Goal: Use online tool/utility: Utilize a website feature to perform a specific function

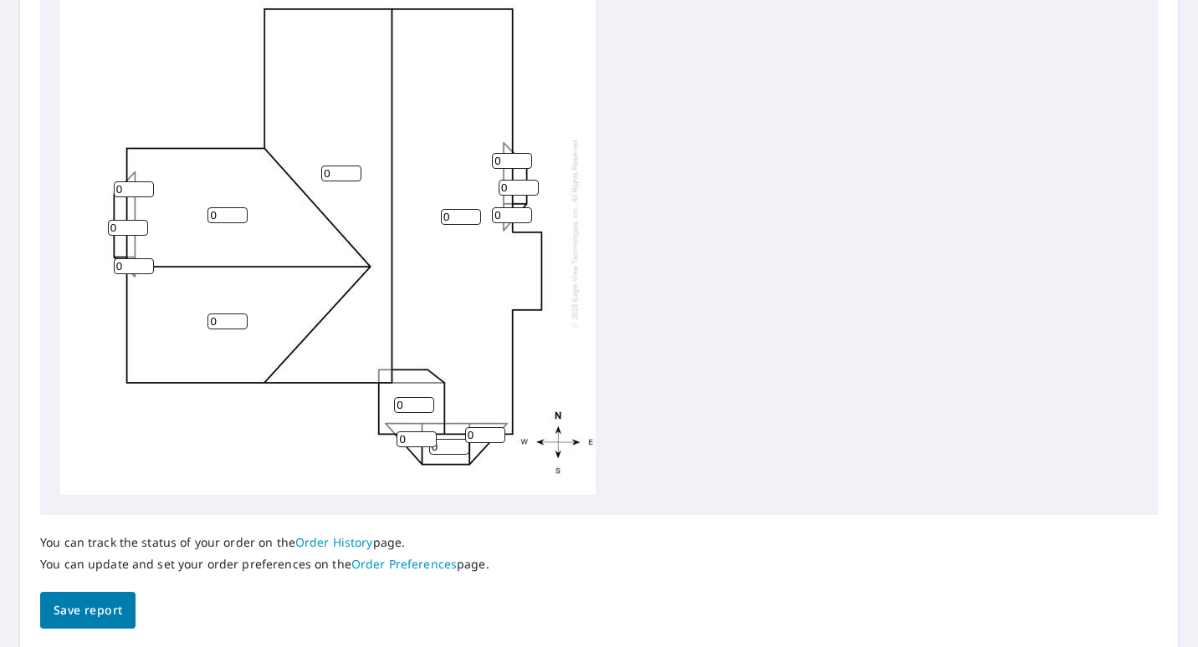
scroll to position [669, 0]
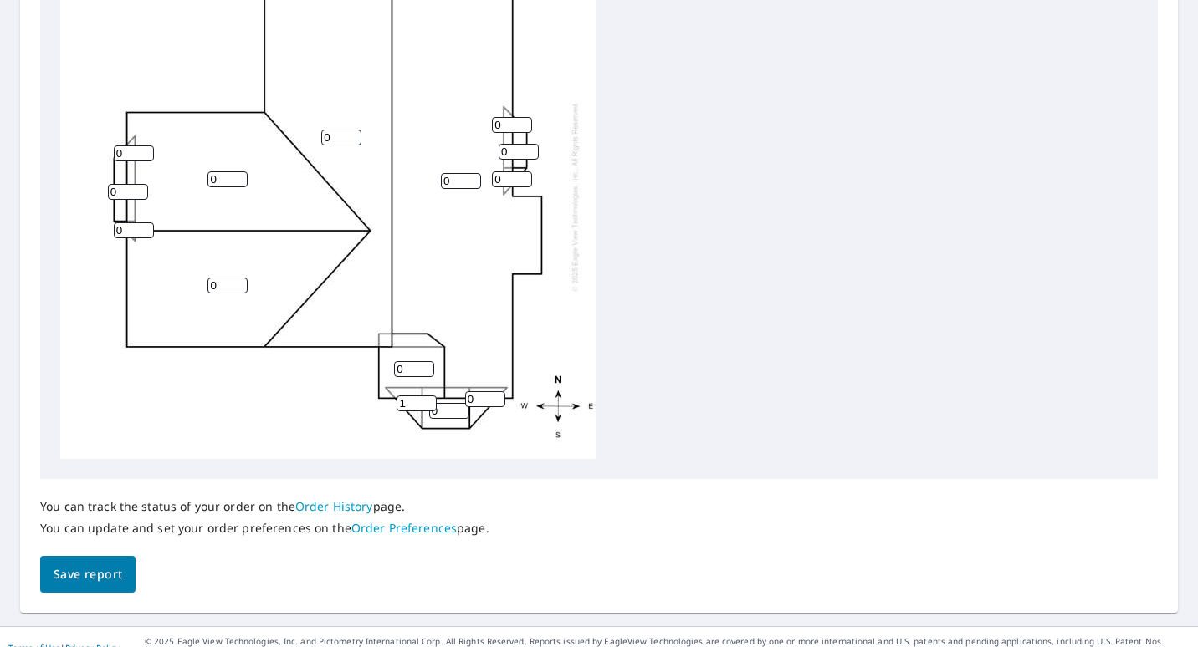
click at [428, 396] on input "1" at bounding box center [416, 404] width 40 height 16
click at [428, 396] on input "2" at bounding box center [416, 404] width 40 height 16
click at [428, 396] on input "3" at bounding box center [416, 404] width 40 height 16
click at [428, 396] on input "4" at bounding box center [416, 404] width 40 height 16
type input "5"
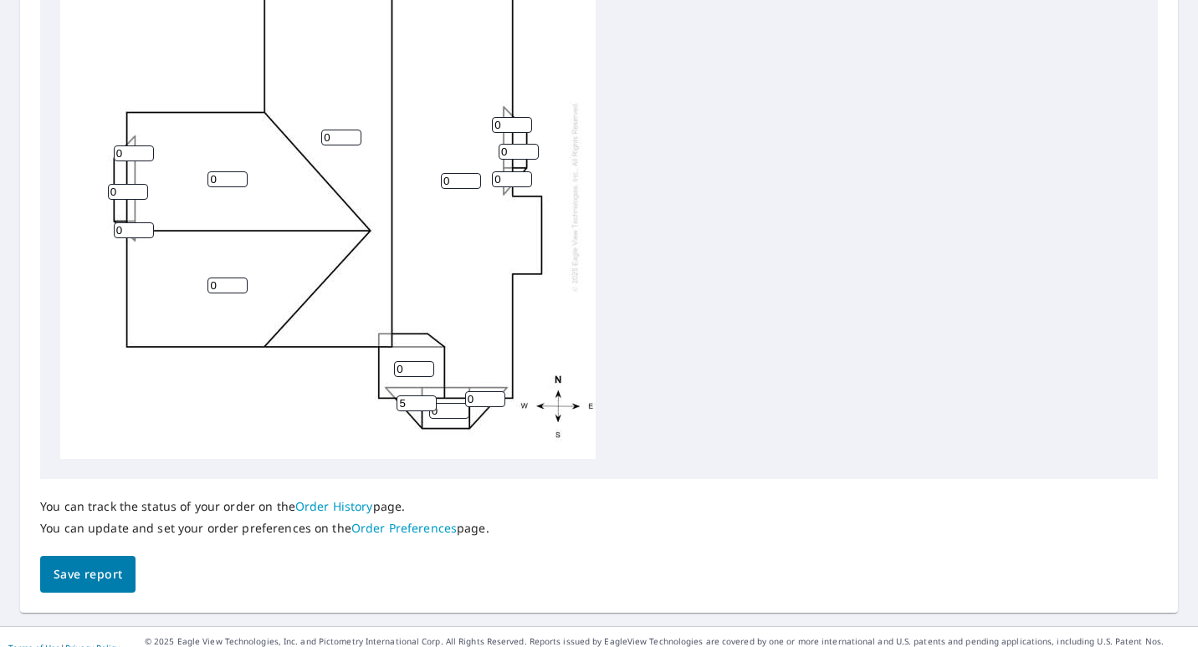
click at [428, 396] on input "5" at bounding box center [416, 404] width 40 height 16
click at [460, 403] on input "1" at bounding box center [449, 411] width 40 height 16
click at [460, 403] on input "2" at bounding box center [449, 411] width 40 height 16
click at [460, 403] on input "3" at bounding box center [449, 411] width 40 height 16
click at [460, 403] on input "4" at bounding box center [449, 411] width 40 height 16
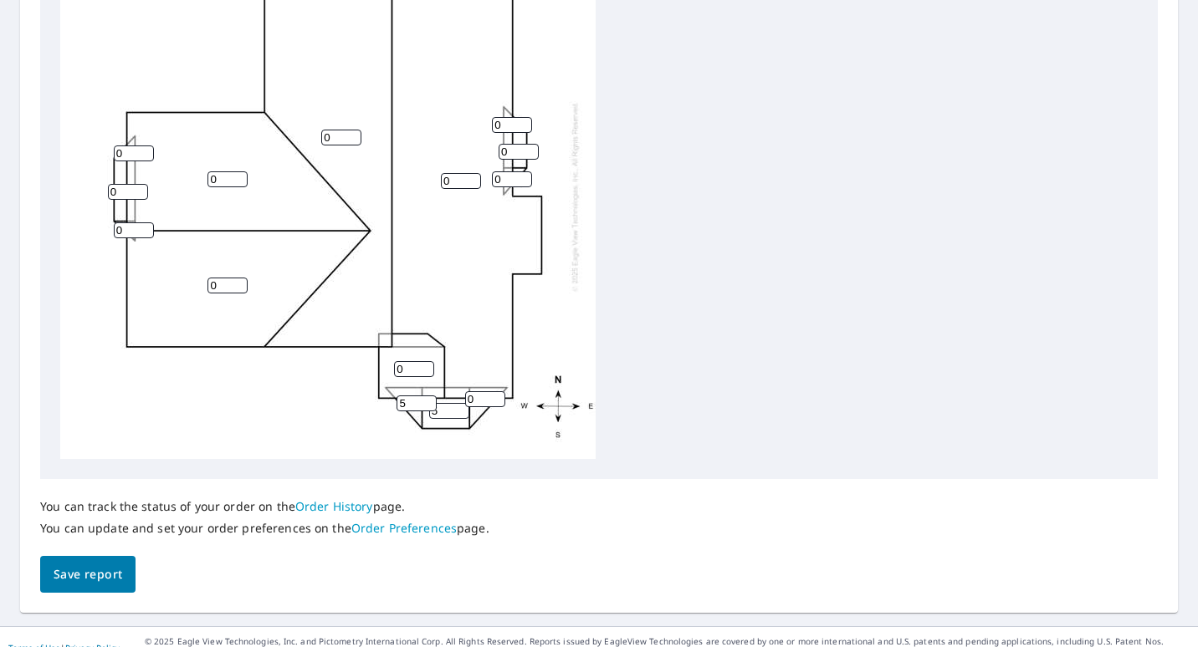
click at [460, 403] on input "5" at bounding box center [449, 411] width 40 height 16
type input "6"
click at [460, 403] on input "6" at bounding box center [449, 411] width 40 height 16
type input "6"
click at [426, 396] on input "6" at bounding box center [416, 404] width 40 height 16
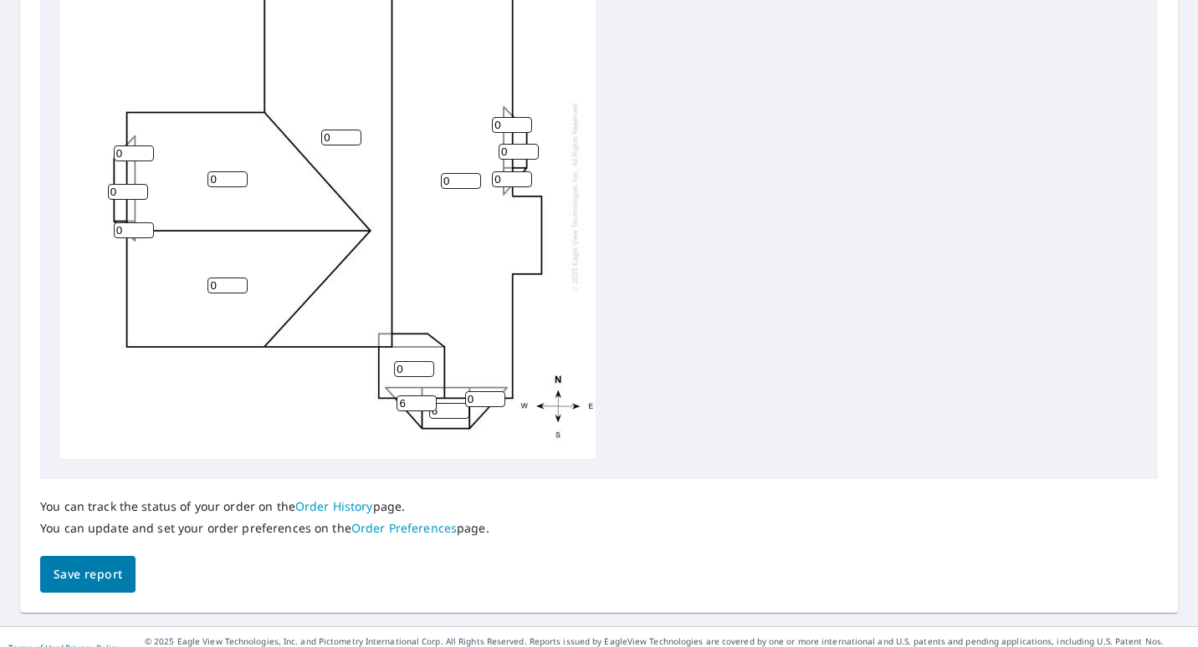
click at [445, 403] on input "6" at bounding box center [449, 411] width 40 height 16
click at [462, 403] on input "5" at bounding box center [449, 411] width 40 height 16
click at [460, 403] on input "4" at bounding box center [449, 411] width 40 height 16
click at [459, 403] on input "5" at bounding box center [449, 411] width 40 height 16
click at [459, 403] on input "6" at bounding box center [449, 411] width 40 height 16
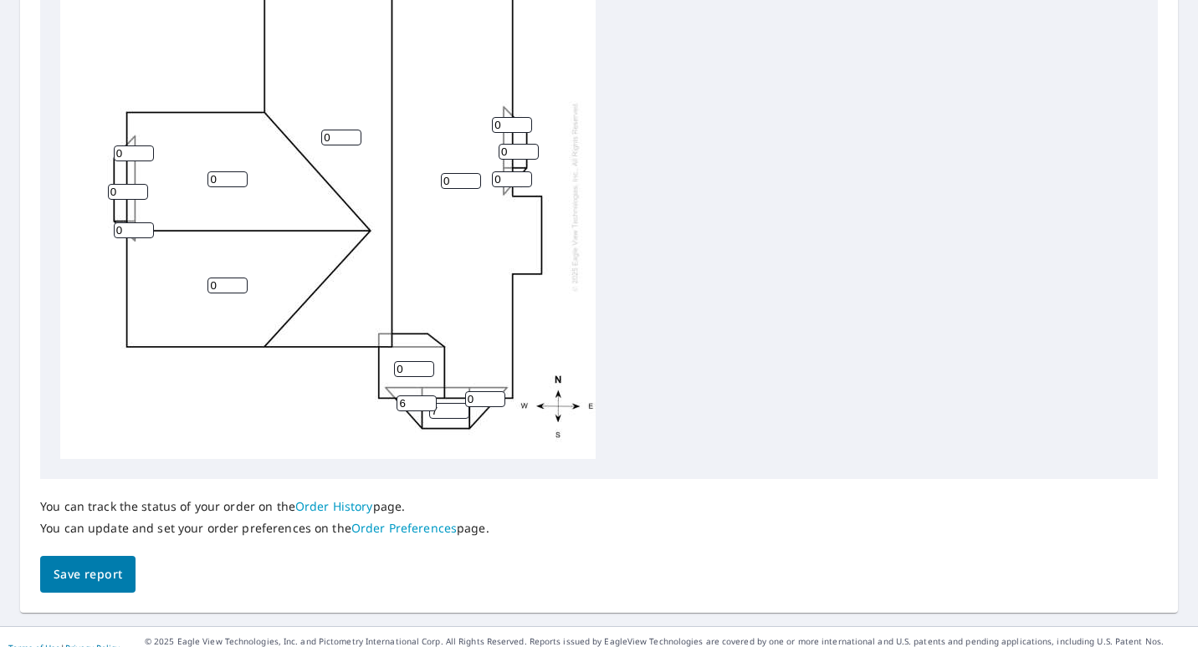
click at [460, 403] on input "7" at bounding box center [449, 411] width 40 height 16
type input "6"
click at [460, 403] on input "6" at bounding box center [449, 411] width 40 height 16
click at [494, 391] on input "1" at bounding box center [485, 399] width 40 height 16
click at [494, 391] on input "2" at bounding box center [485, 399] width 40 height 16
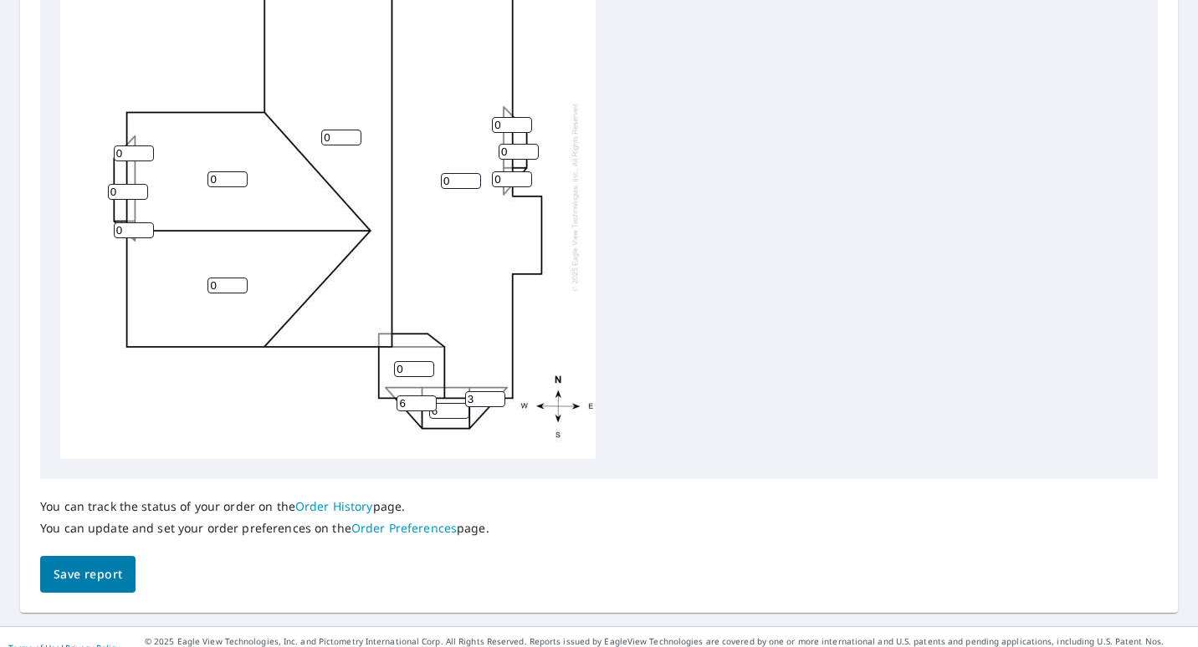
click at [494, 391] on input "3" at bounding box center [485, 399] width 40 height 16
click at [494, 391] on input "4" at bounding box center [485, 399] width 40 height 16
click at [494, 391] on input "5" at bounding box center [485, 399] width 40 height 16
type input "6"
click at [494, 391] on input "6" at bounding box center [485, 399] width 40 height 16
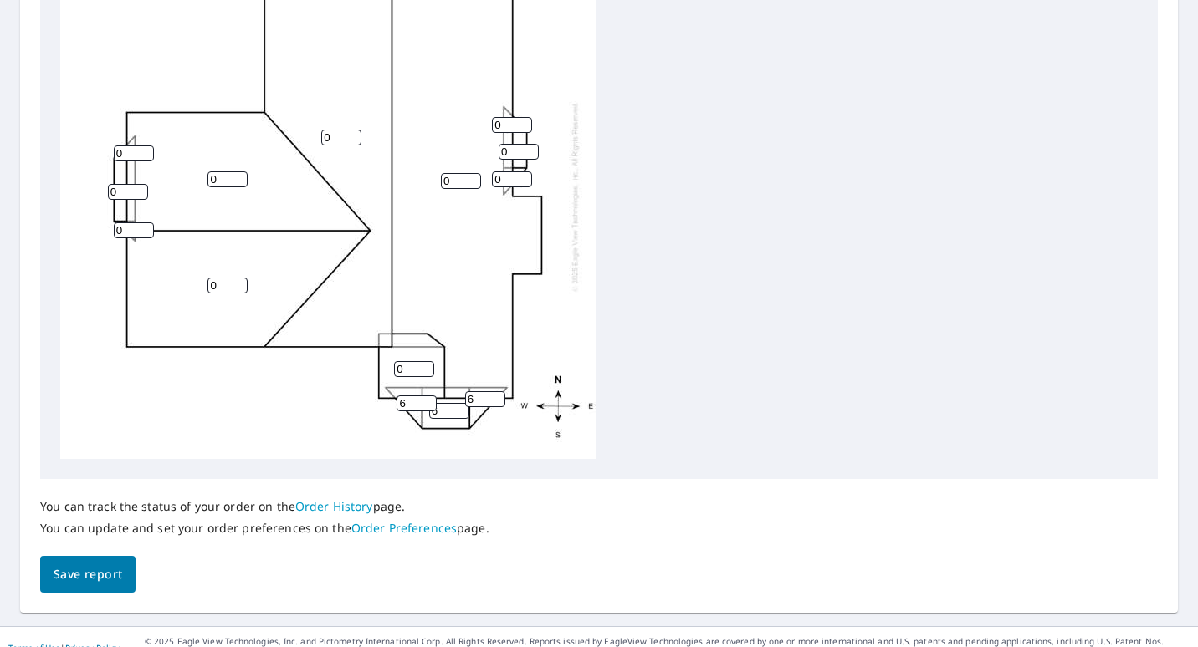
click at [524, 117] on input "0" at bounding box center [512, 125] width 40 height 16
click at [522, 117] on input "1" at bounding box center [512, 125] width 40 height 16
click at [522, 117] on input "2" at bounding box center [512, 125] width 40 height 16
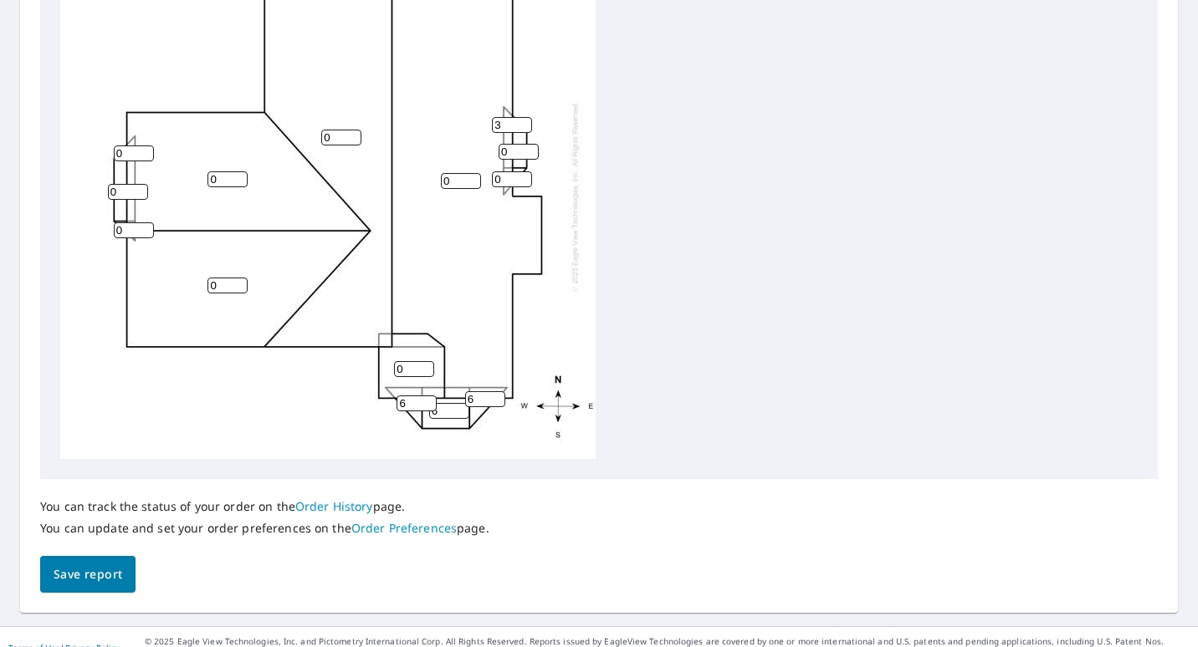
click at [522, 117] on input "3" at bounding box center [512, 125] width 40 height 16
click at [522, 117] on input "4" at bounding box center [512, 125] width 40 height 16
click at [522, 117] on input "5" at bounding box center [512, 125] width 40 height 16
type input "6"
click at [522, 117] on input "6" at bounding box center [512, 125] width 40 height 16
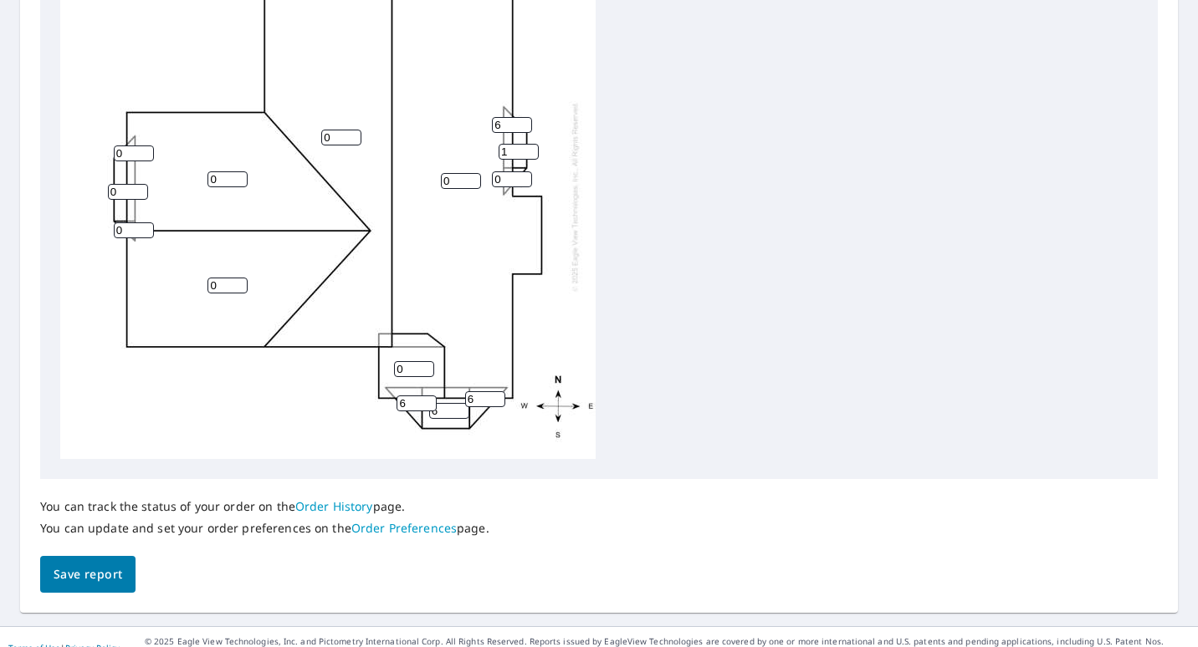
click at [529, 144] on input "1" at bounding box center [519, 152] width 40 height 16
click at [529, 144] on input "2" at bounding box center [519, 152] width 40 height 16
click at [529, 144] on input "3" at bounding box center [519, 152] width 40 height 16
click at [529, 144] on input "4" at bounding box center [519, 152] width 40 height 16
click at [529, 144] on input "5" at bounding box center [519, 152] width 40 height 16
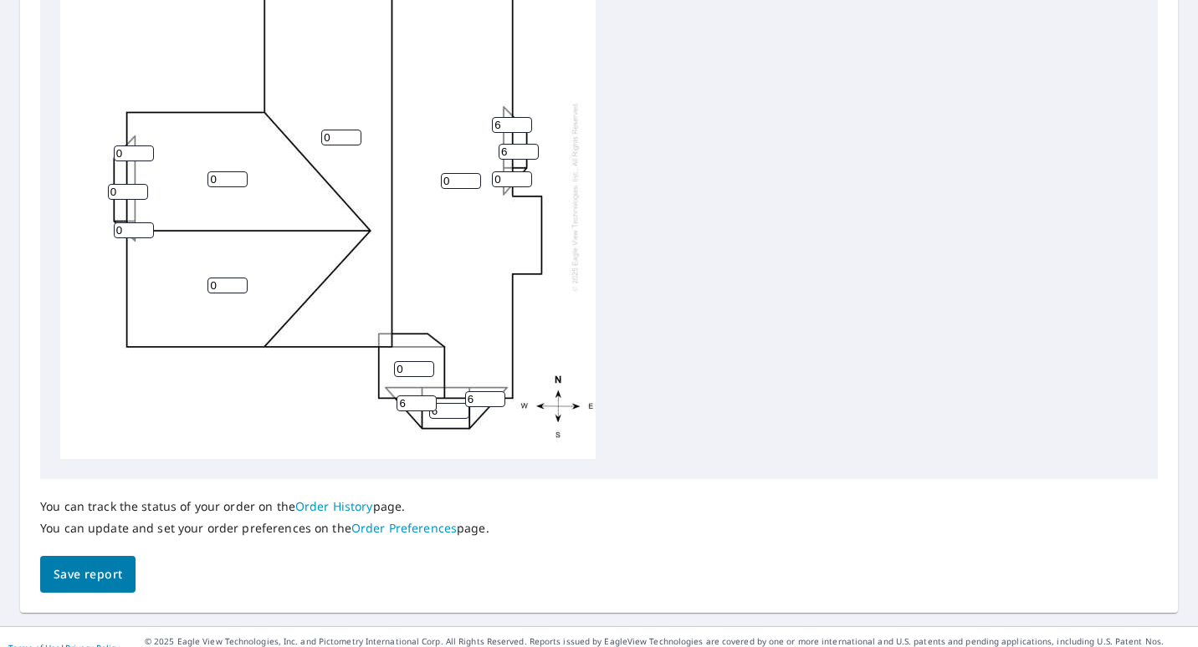
type input "6"
click at [529, 144] on input "6" at bounding box center [519, 152] width 40 height 16
click at [523, 171] on input "2" at bounding box center [512, 179] width 40 height 16
click at [523, 171] on input "3" at bounding box center [512, 179] width 40 height 16
click at [523, 171] on input "4" at bounding box center [512, 179] width 40 height 16
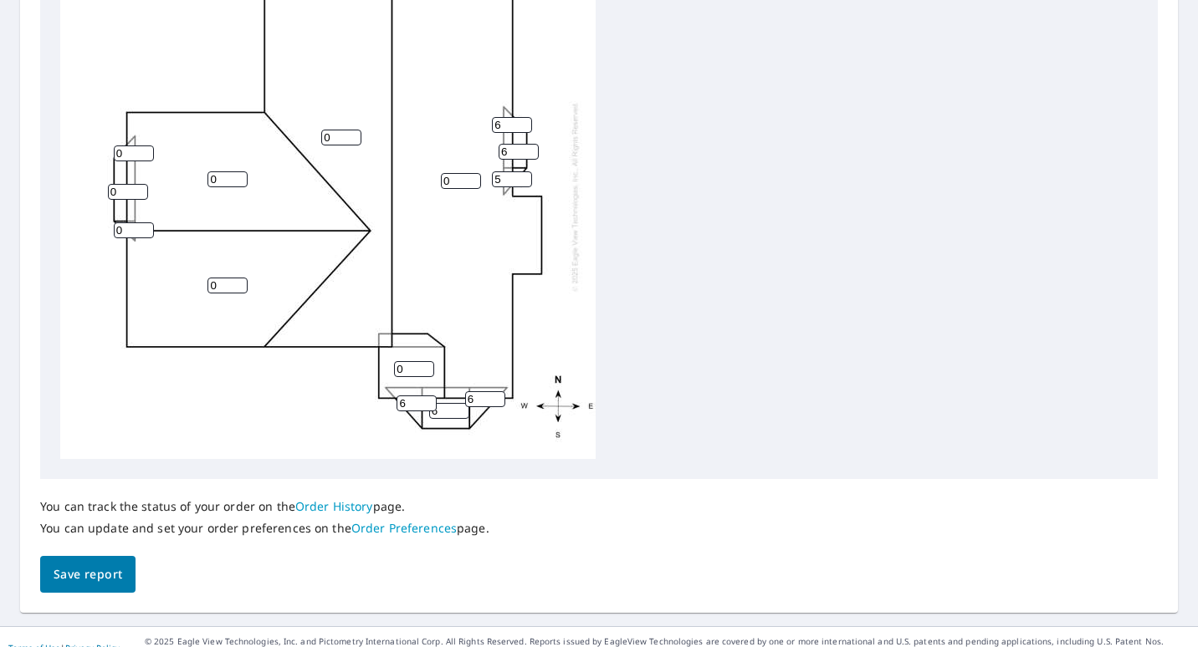
click at [523, 171] on input "5" at bounding box center [512, 179] width 40 height 16
type input "6"
click at [523, 171] on input "6" at bounding box center [512, 179] width 40 height 16
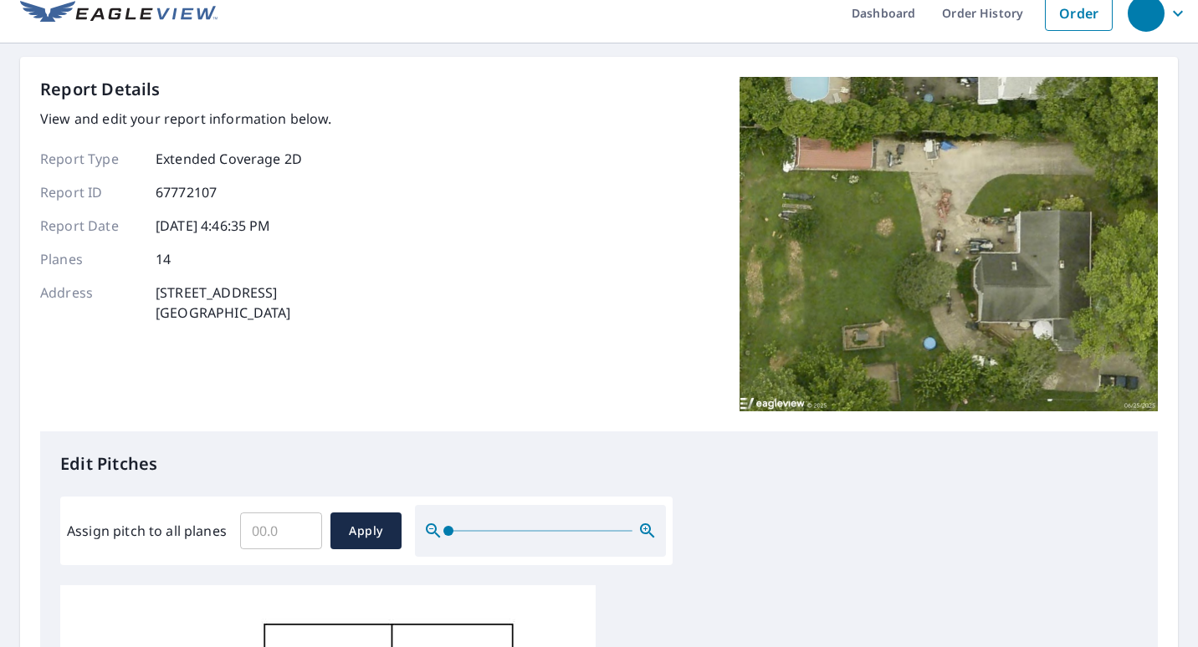
scroll to position [0, 0]
